Goal: Find specific page/section: Find specific page/section

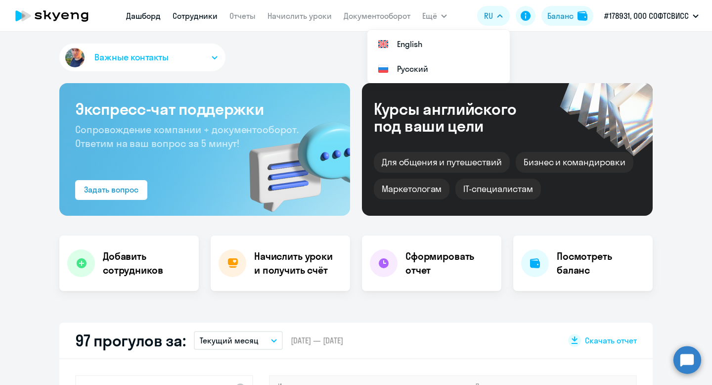
click at [195, 19] on link "Сотрудники" at bounding box center [195, 16] width 45 height 10
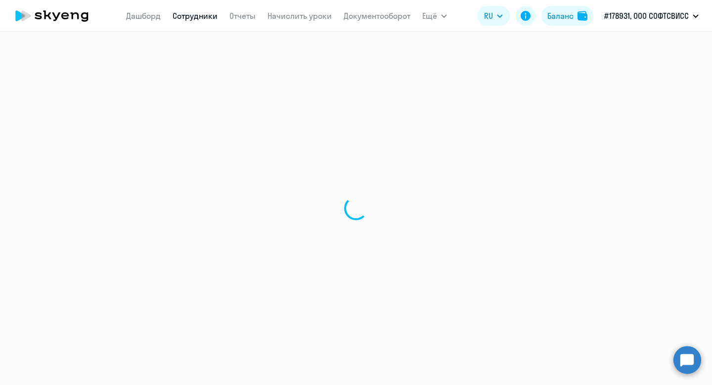
select select "30"
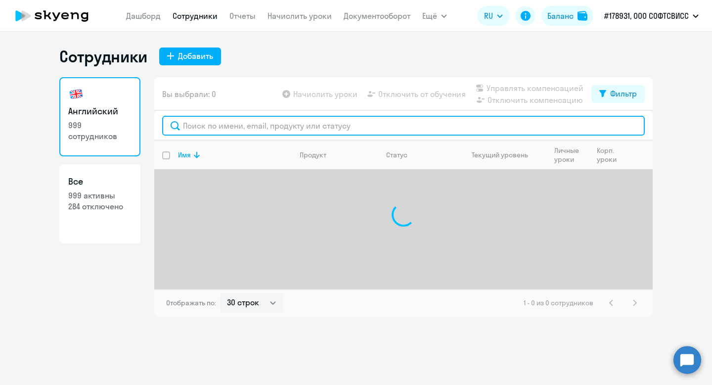
click at [242, 124] on input "text" at bounding box center [403, 126] width 483 height 20
type input "с"
type input "лиза"
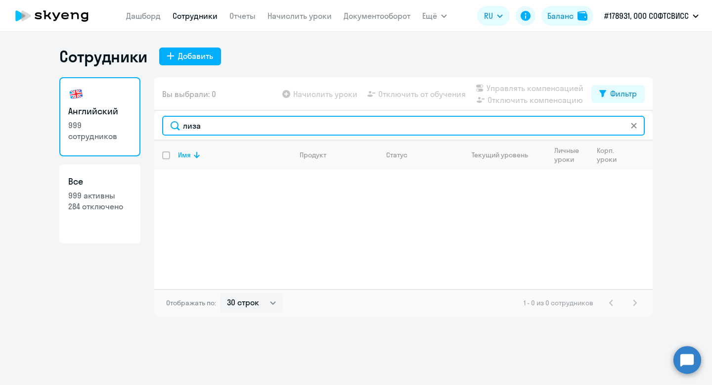
click at [186, 119] on input "лиза" at bounding box center [403, 126] width 483 height 20
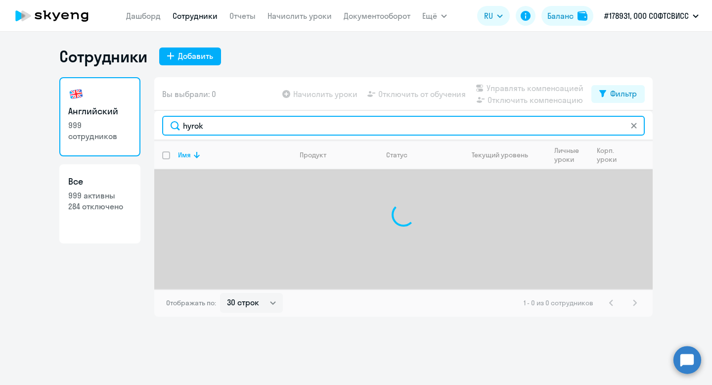
click at [182, 128] on input "hyrok" at bounding box center [403, 126] width 483 height 20
click at [223, 124] on input "chyrok" at bounding box center [403, 126] width 483 height 20
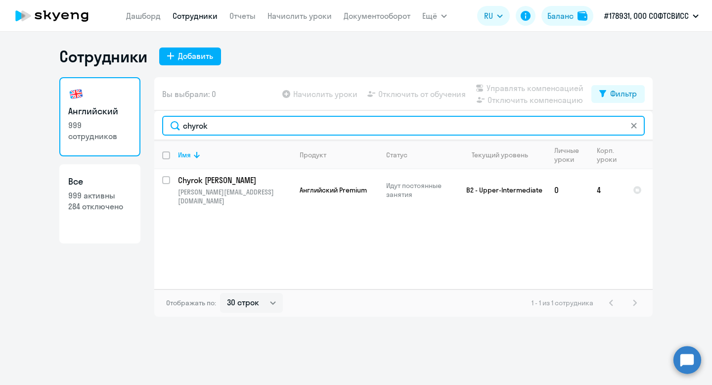
type input "chyrok"
